Goal: Information Seeking & Learning: Learn about a topic

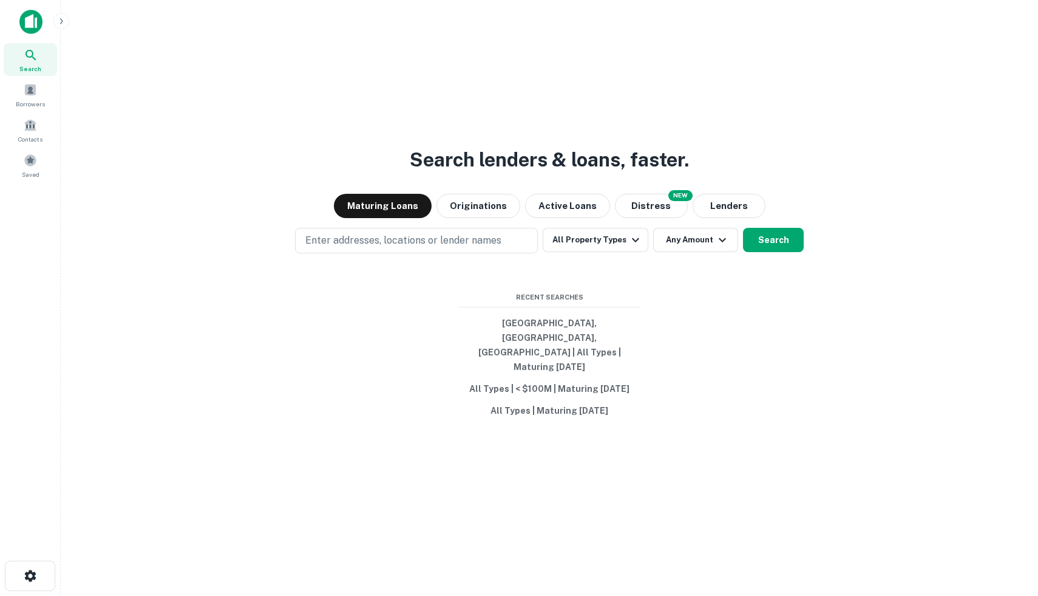
click at [24, 22] on img at bounding box center [30, 22] width 23 height 24
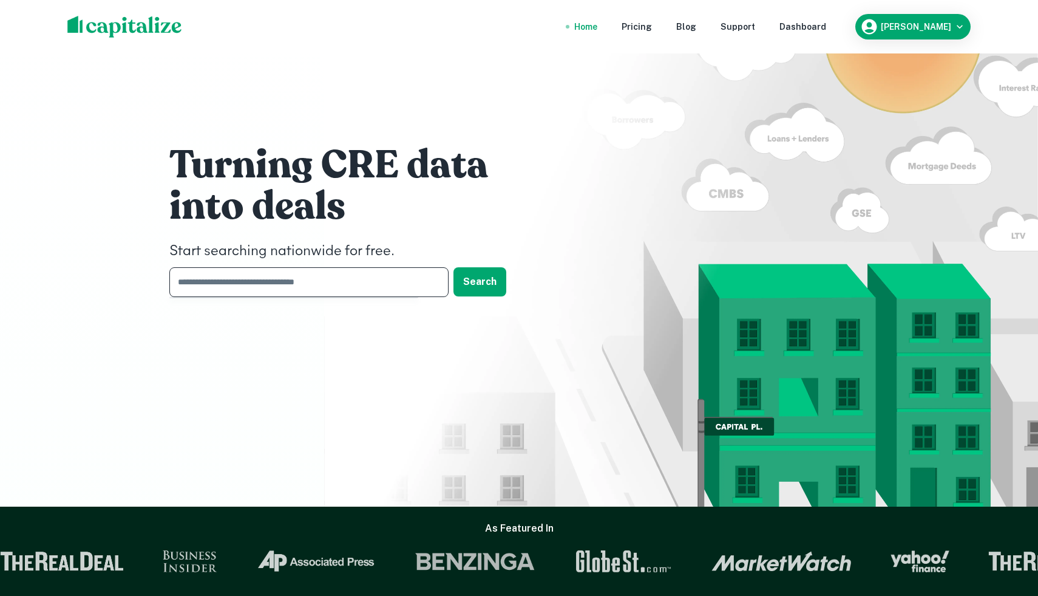
click at [238, 284] on input "text" at bounding box center [304, 282] width 271 height 30
type input "*****"
click at [470, 290] on button "Search" at bounding box center [480, 281] width 53 height 29
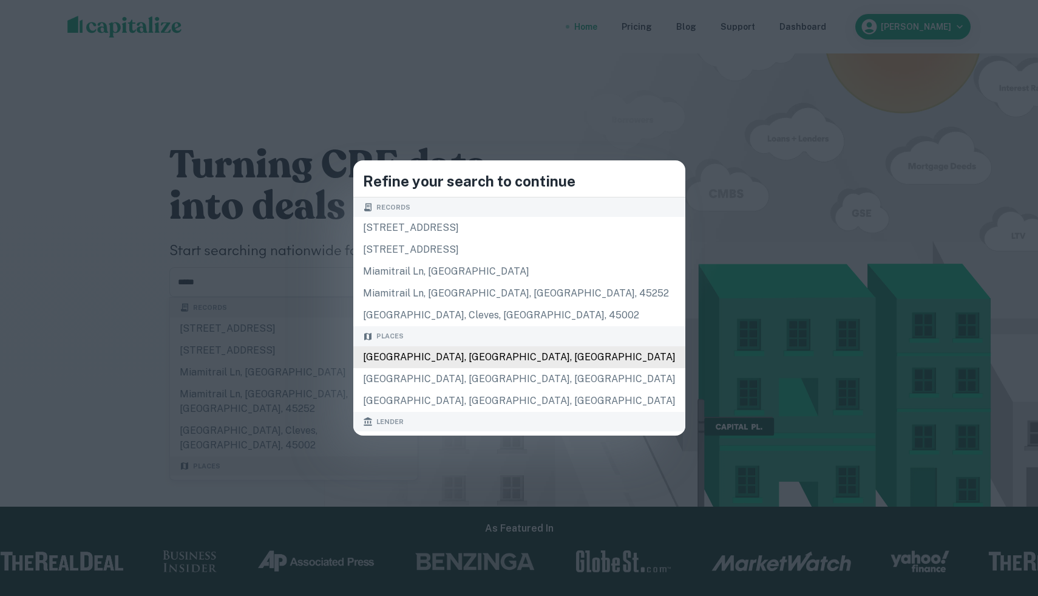
click at [442, 361] on div "Miami, FL, USA" at bounding box center [519, 357] width 332 height 22
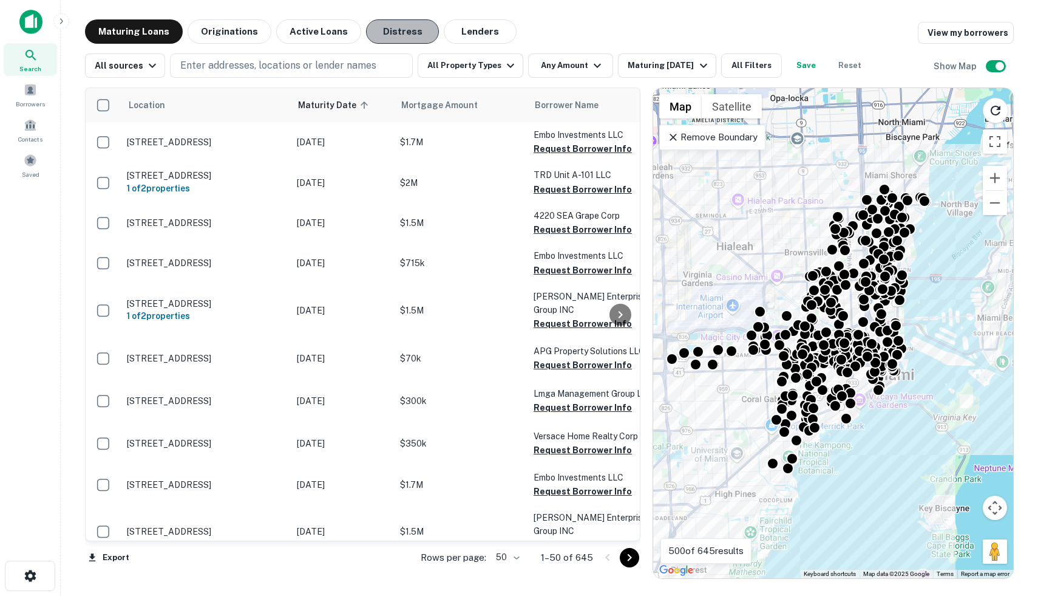
click at [390, 33] on button "Distress" at bounding box center [402, 31] width 73 height 24
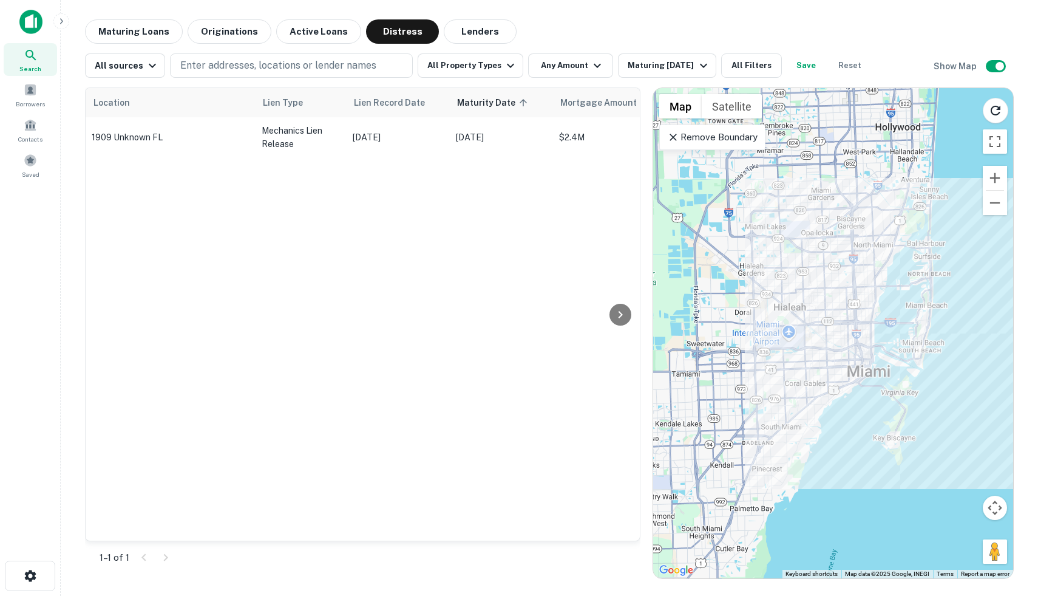
click at [673, 139] on icon at bounding box center [673, 137] width 12 height 12
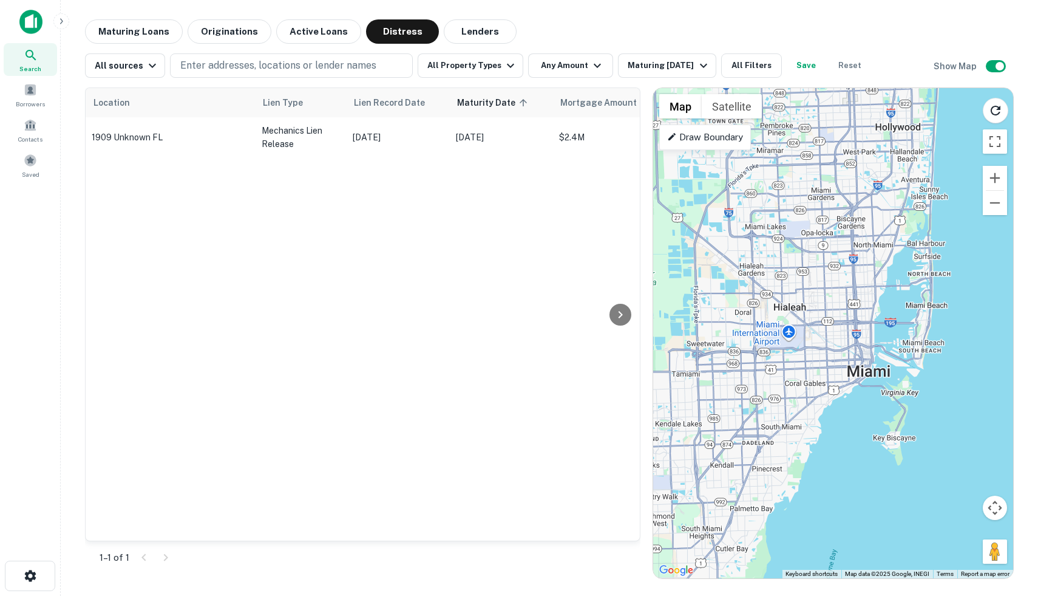
click at [330, 44] on div "All sources Enter addresses, locations or lender names All Property Types Any A…" at bounding box center [549, 61] width 929 height 34
click at [330, 29] on button "Active Loans" at bounding box center [318, 31] width 85 height 24
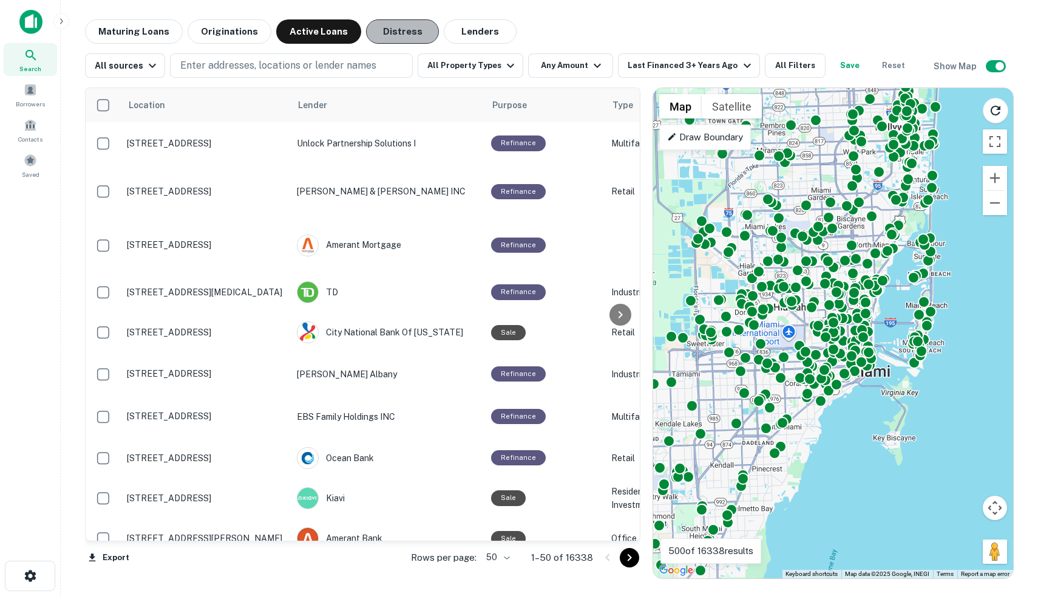
click at [375, 34] on button "Distress" at bounding box center [402, 31] width 73 height 24
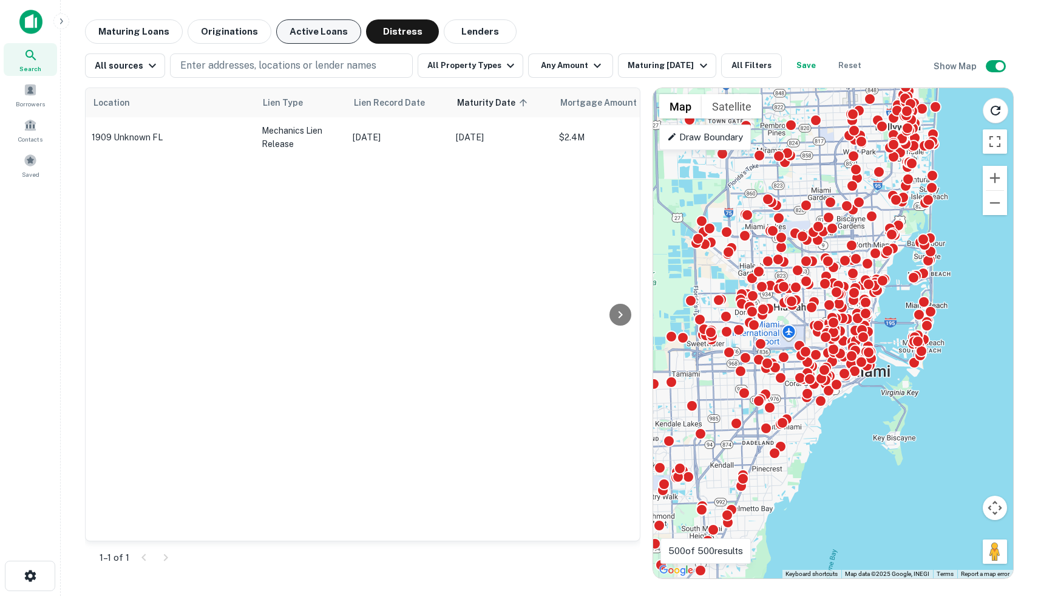
click at [314, 30] on button "Active Loans" at bounding box center [318, 31] width 85 height 24
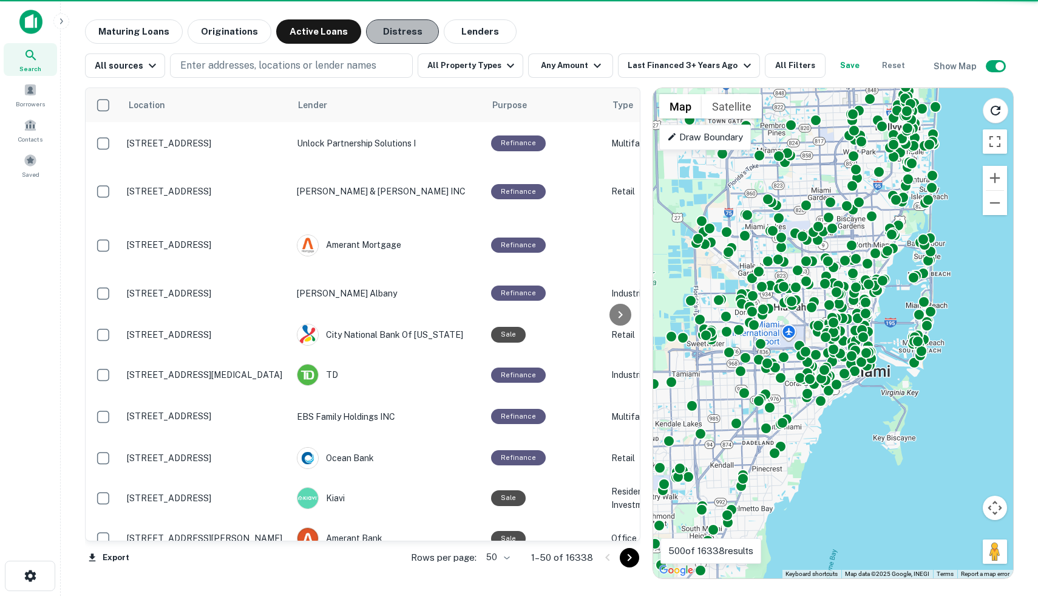
click at [367, 30] on button "Distress" at bounding box center [402, 31] width 73 height 24
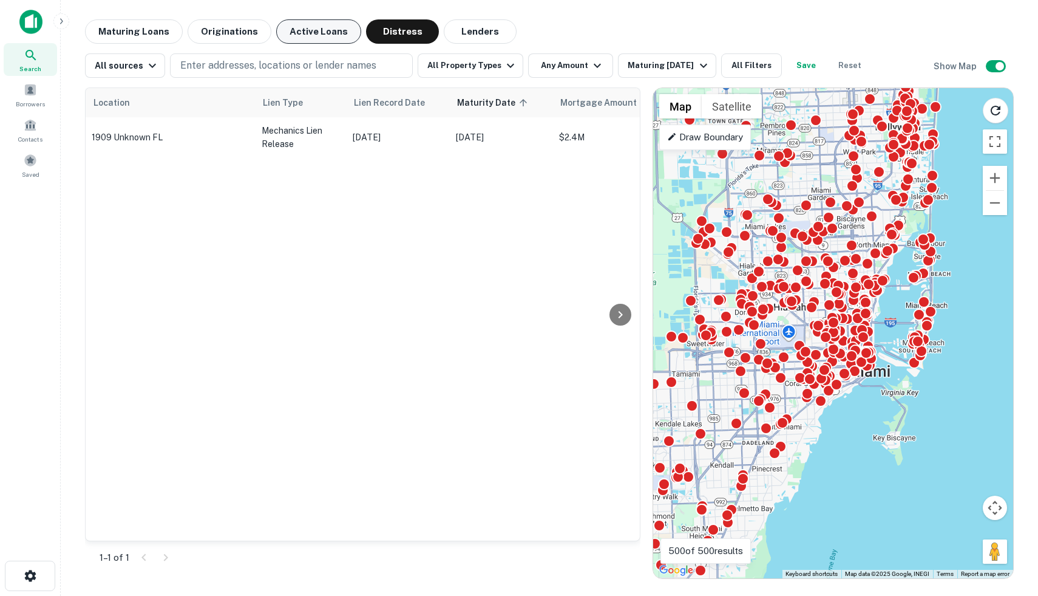
click at [315, 31] on button "Active Loans" at bounding box center [318, 31] width 85 height 24
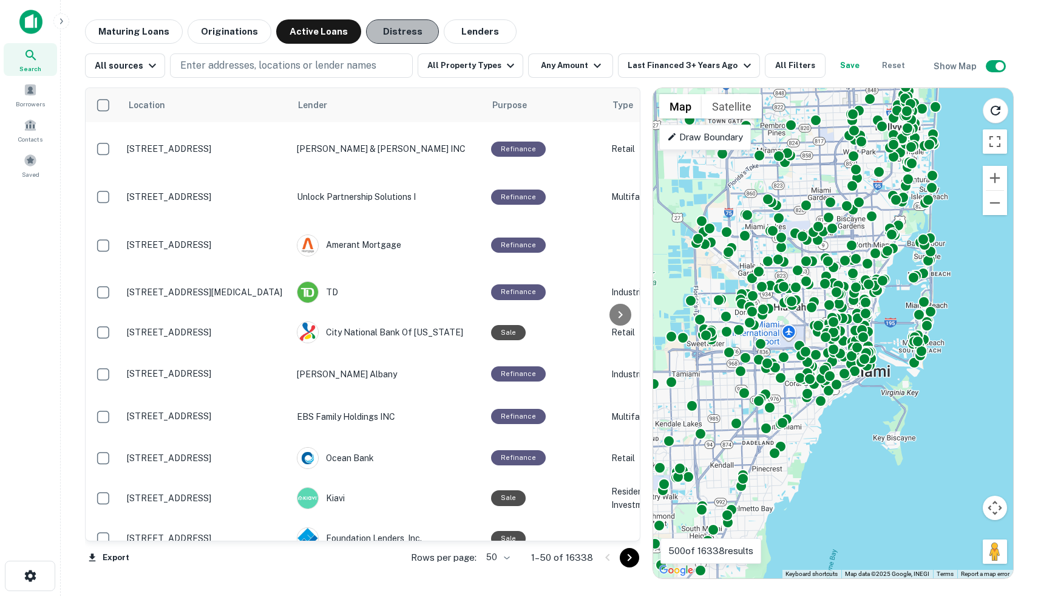
click at [367, 33] on button "Distress" at bounding box center [402, 31] width 73 height 24
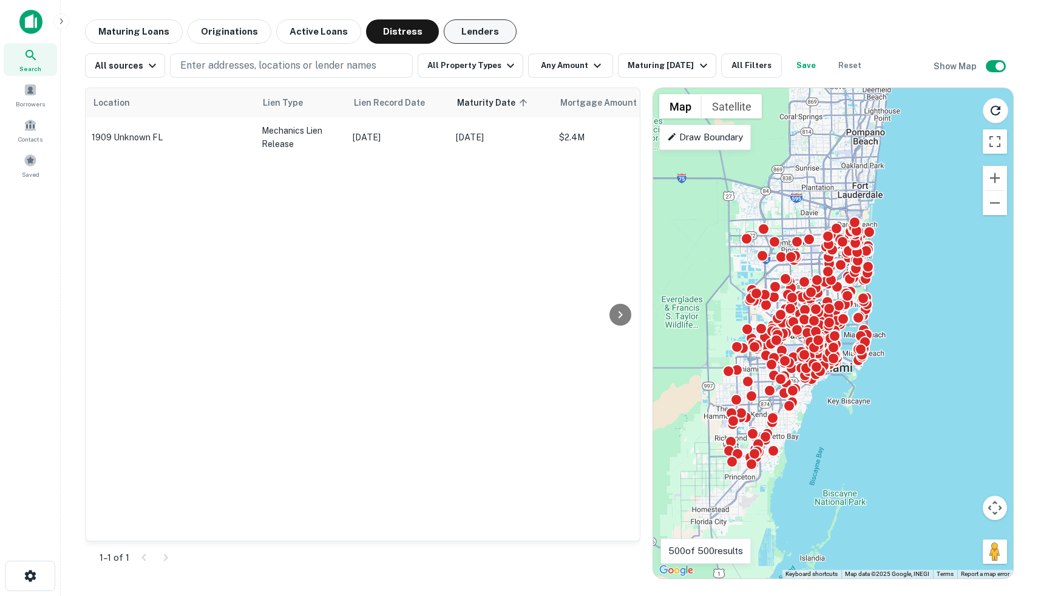
click at [467, 20] on button "Lenders" at bounding box center [480, 31] width 73 height 24
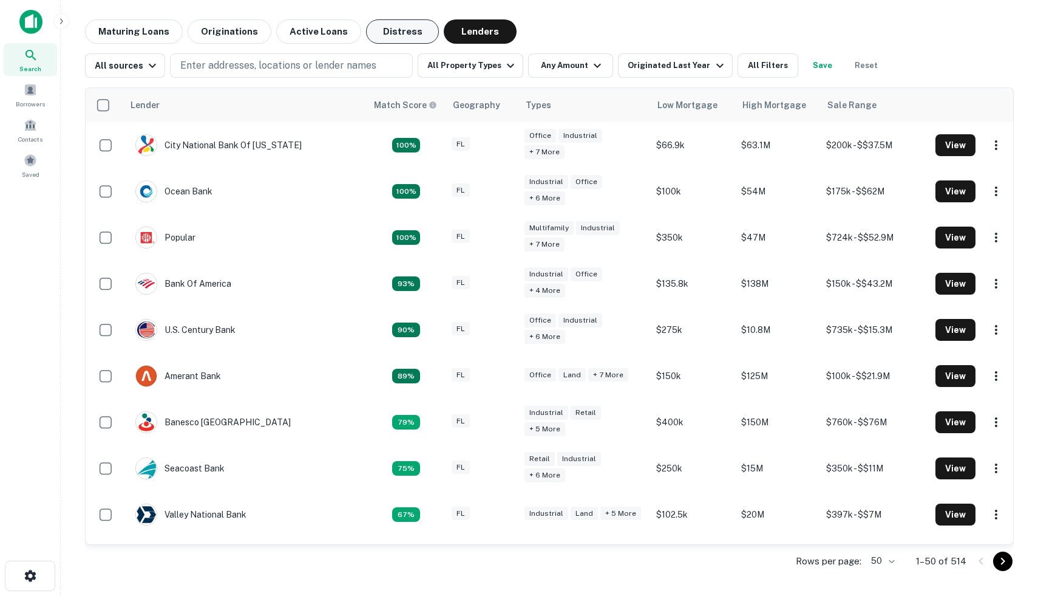
click at [415, 32] on button "Distress" at bounding box center [402, 31] width 73 height 24
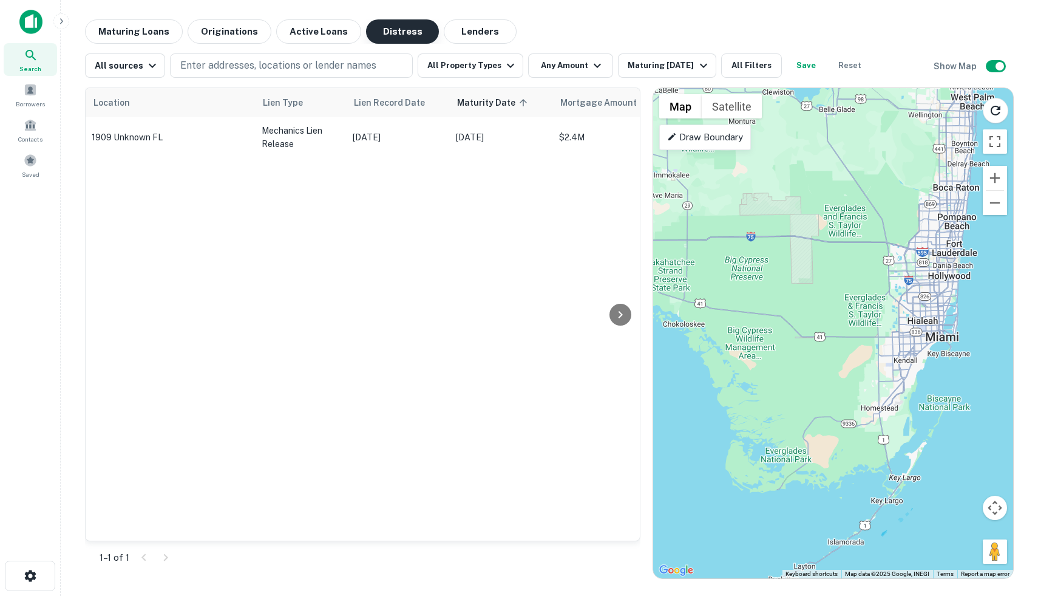
click at [379, 33] on button "Distress" at bounding box center [402, 31] width 73 height 24
click at [308, 27] on button "Active Loans" at bounding box center [318, 31] width 85 height 24
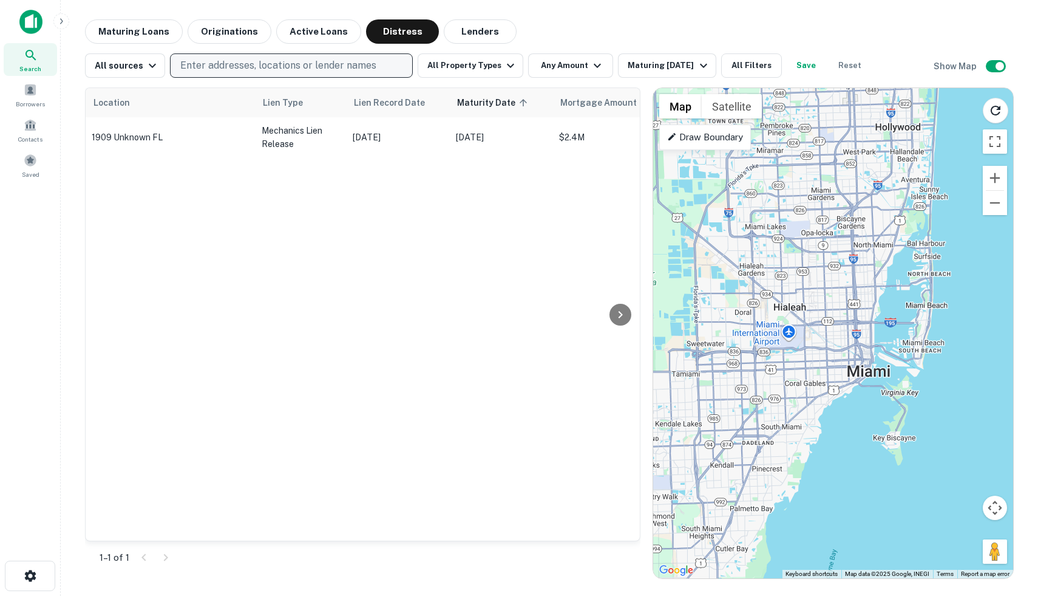
click at [356, 65] on p "Enter addresses, locations or lender names" at bounding box center [278, 65] width 196 height 15
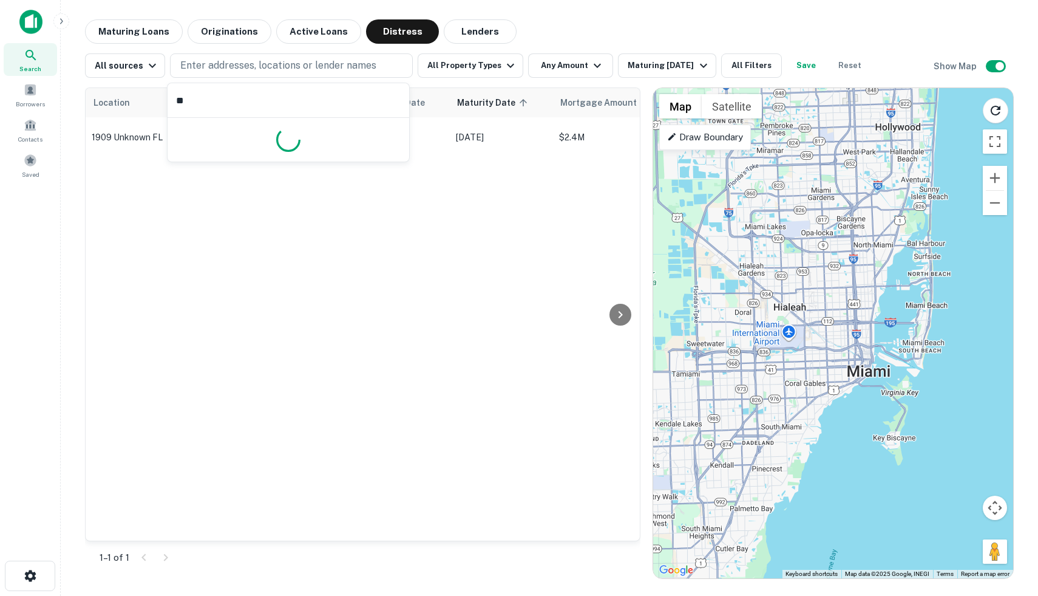
type input "***"
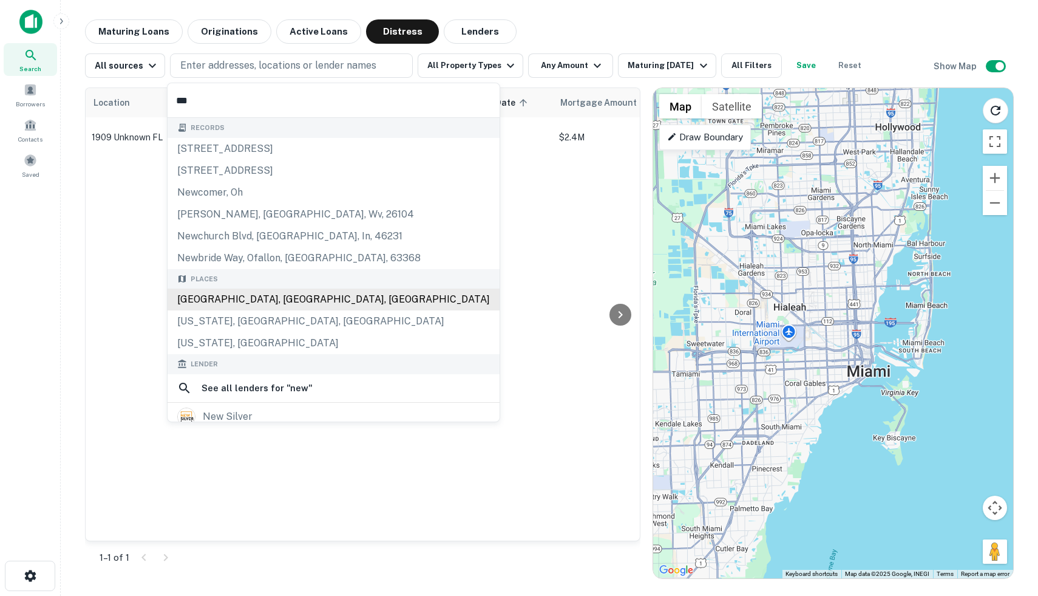
click at [264, 293] on div "Newport Beach, CA, USA" at bounding box center [334, 299] width 332 height 22
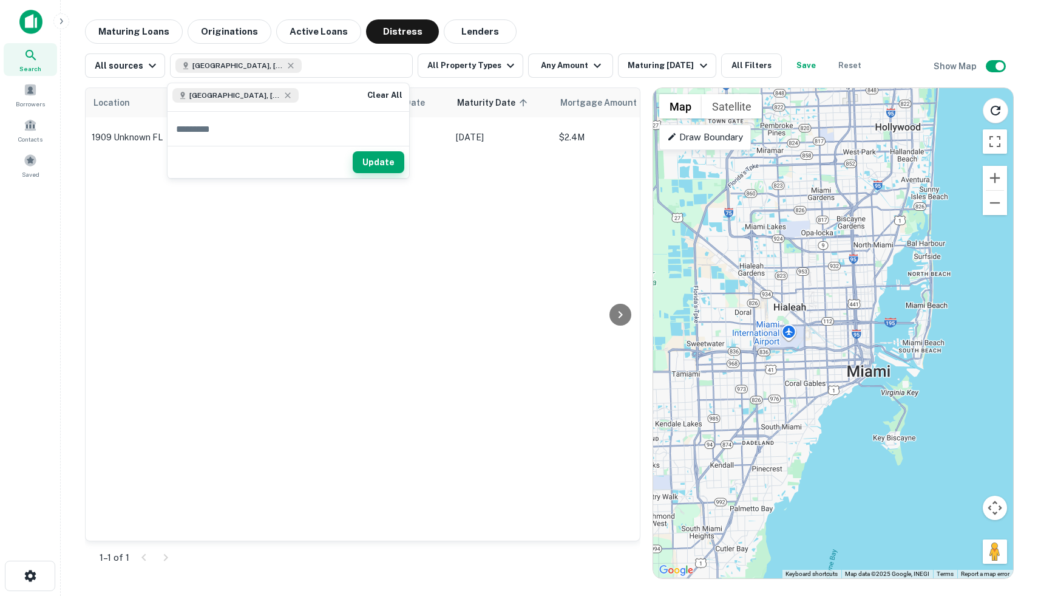
click at [387, 158] on button "Update" at bounding box center [379, 162] width 52 height 22
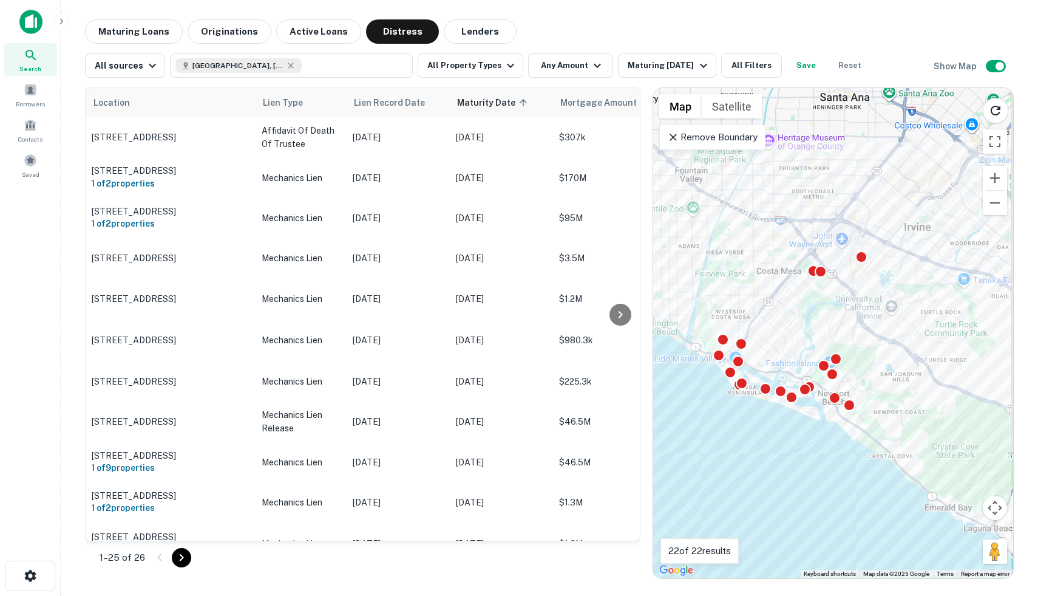
drag, startPoint x: 828, startPoint y: 242, endPoint x: 811, endPoint y: 339, distance: 98.0
click at [811, 339] on div "To activate drag with keyboard, press Alt + Enter. Once in keyboard drag state,…" at bounding box center [833, 333] width 360 height 490
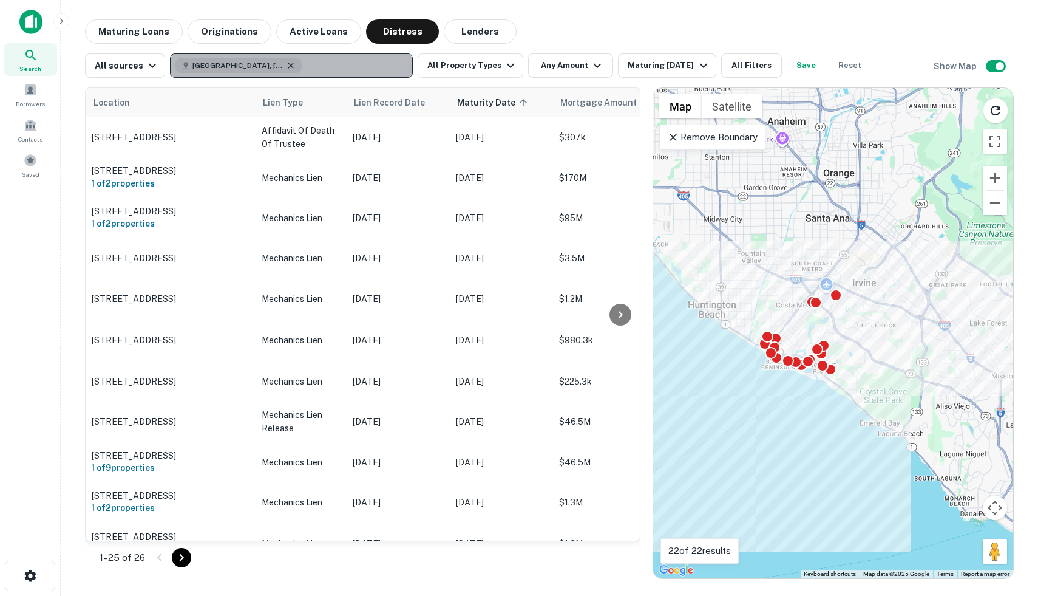
click at [286, 63] on icon "button" at bounding box center [291, 66] width 10 height 10
